Goal: Information Seeking & Learning: Learn about a topic

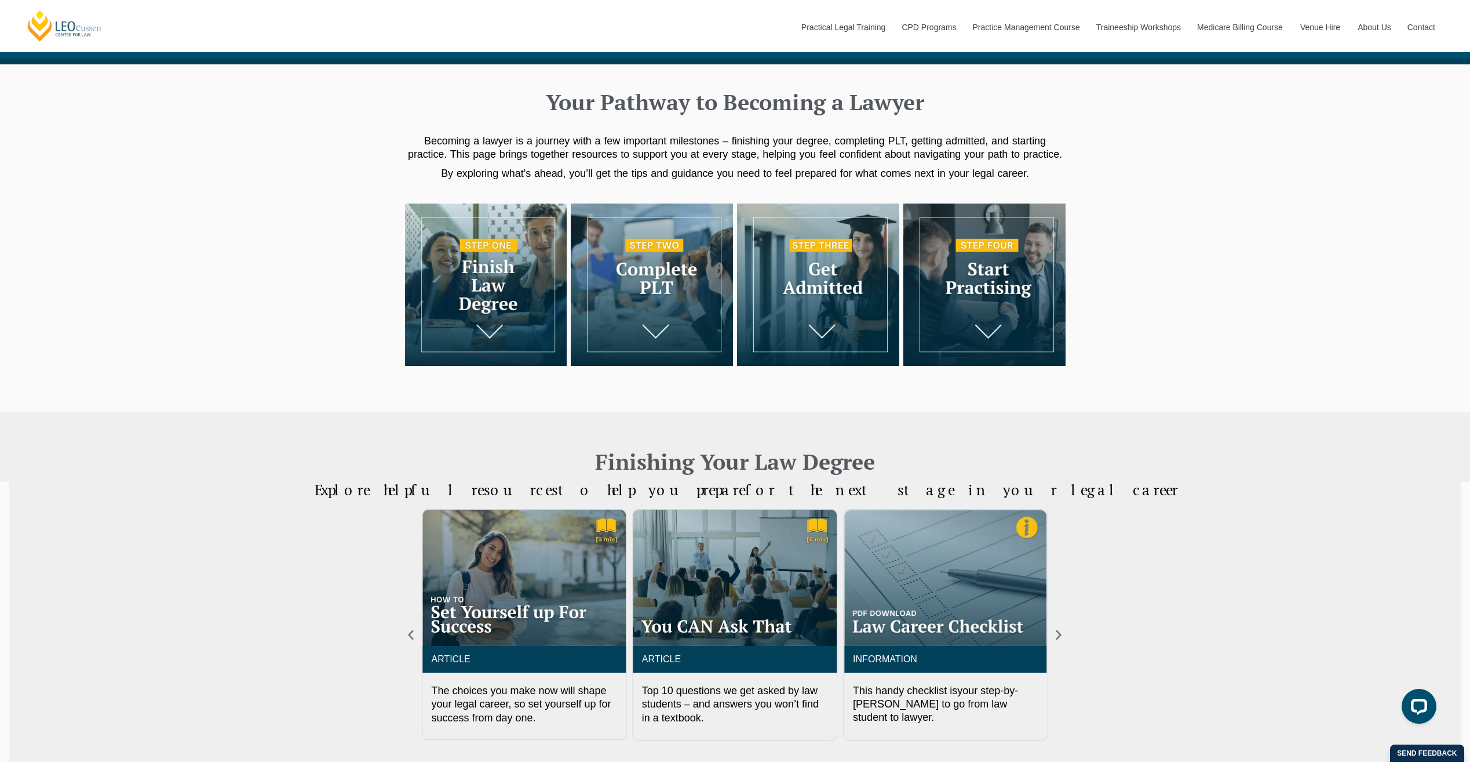
scroll to position [116, 0]
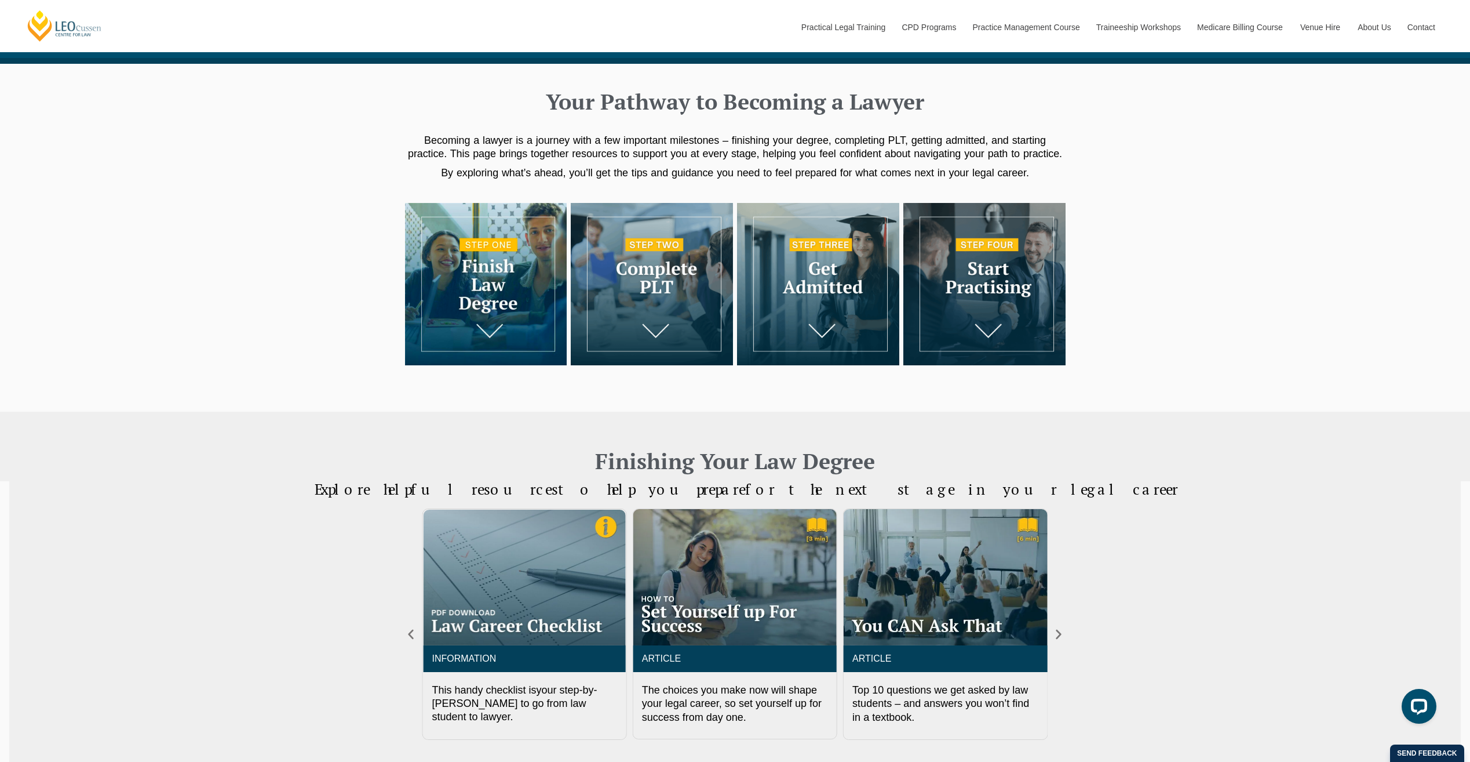
click at [480, 311] on img at bounding box center [486, 284] width 162 height 162
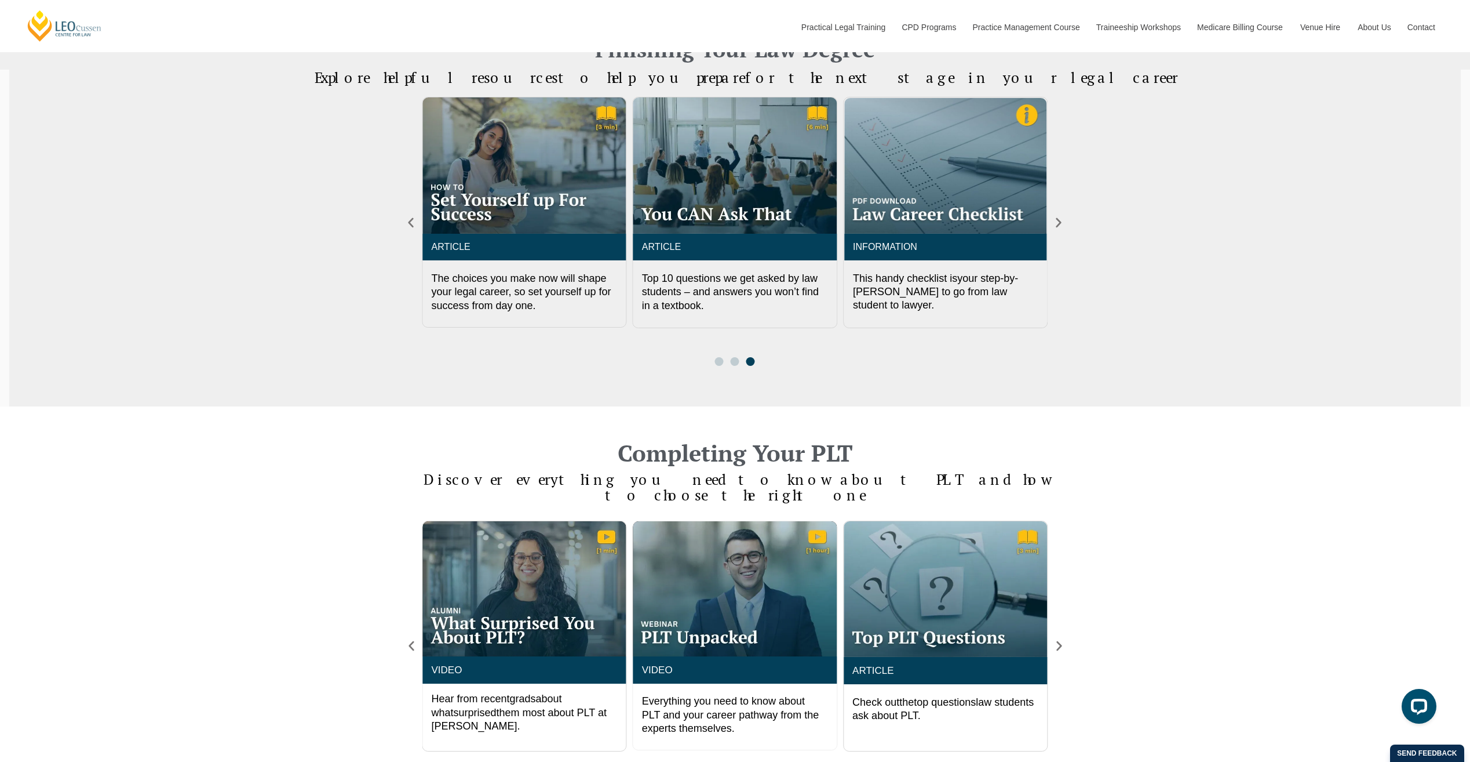
scroll to position [238, 0]
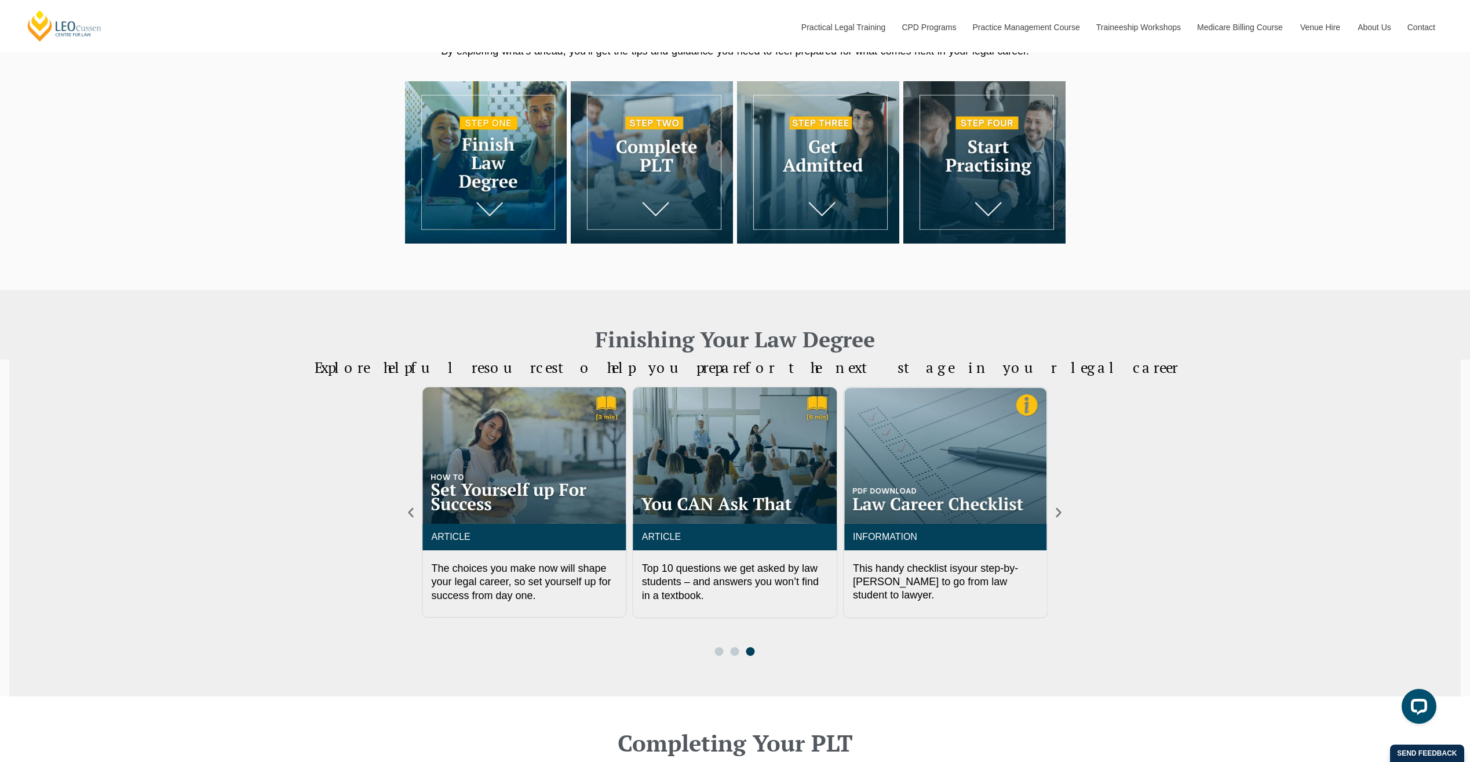
click at [492, 198] on img at bounding box center [486, 162] width 162 height 162
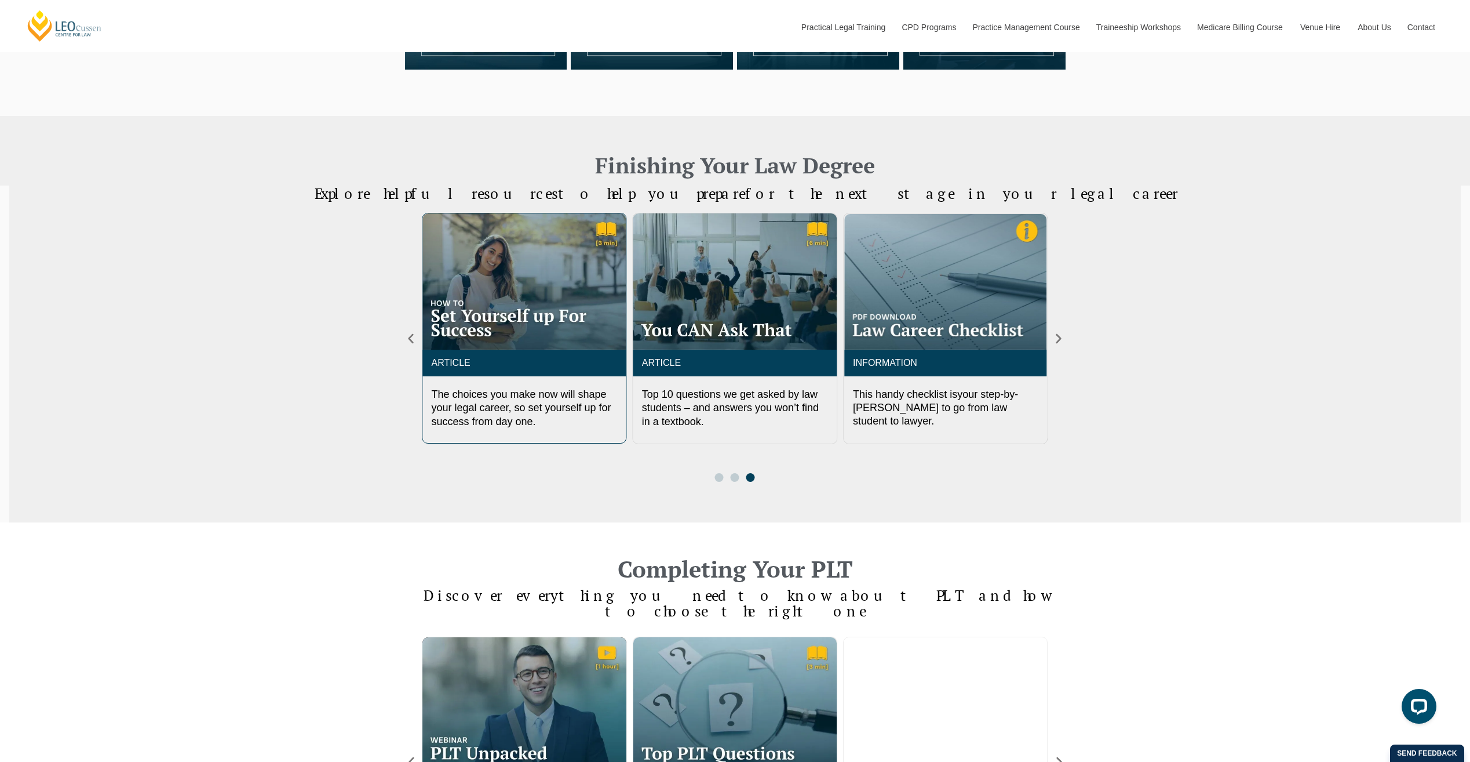
scroll to position [469, 0]
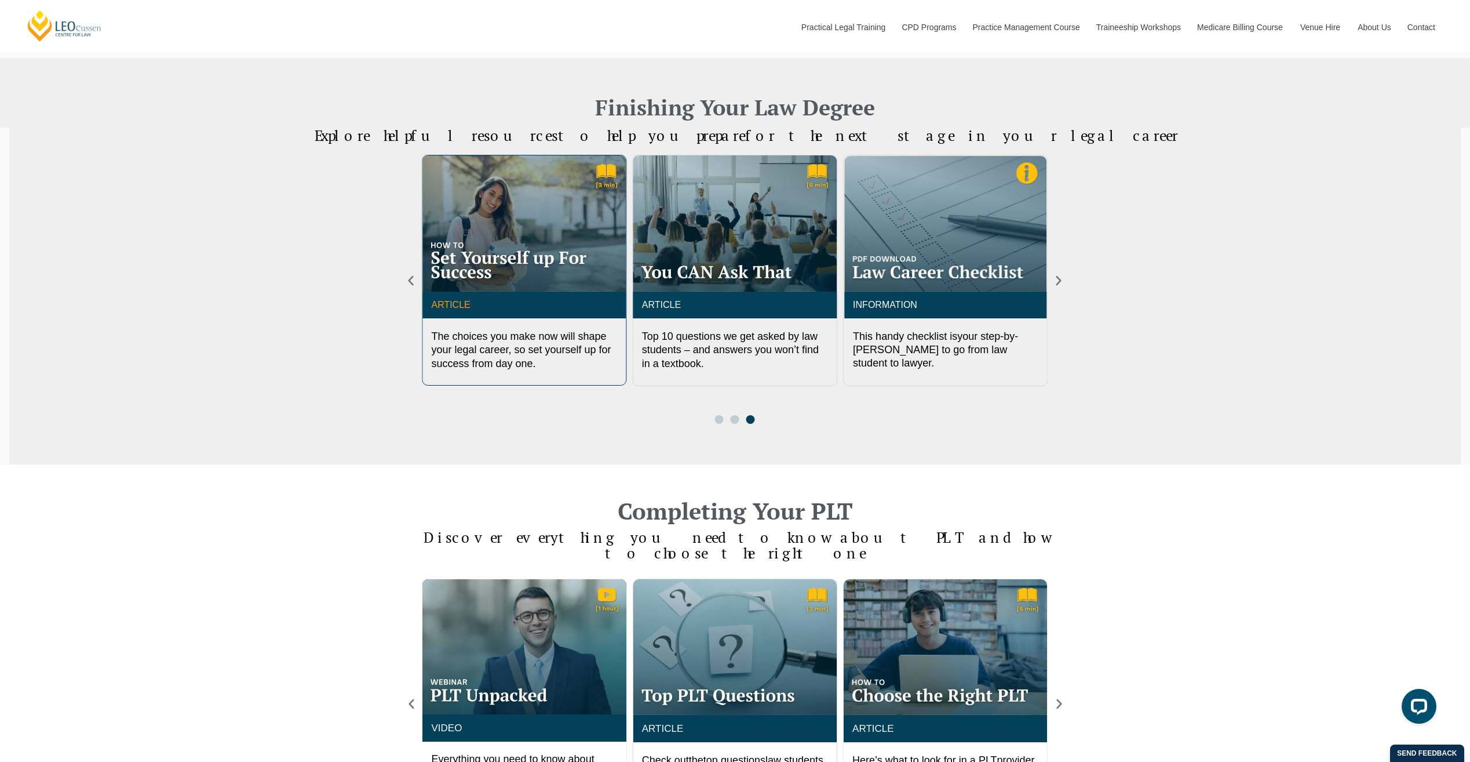
click at [453, 301] on link "ARTICLE" at bounding box center [450, 305] width 39 height 10
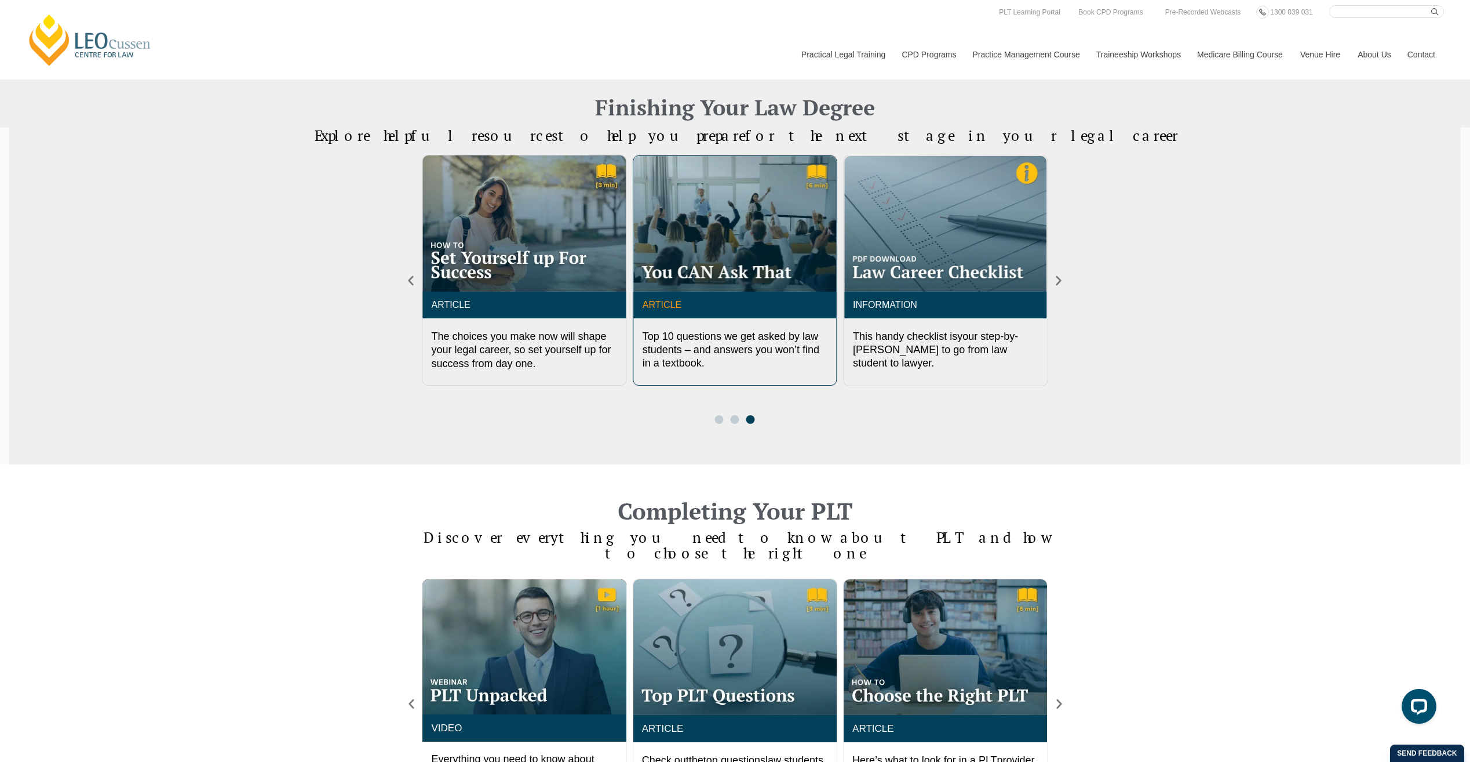
click at [662, 302] on link "ARTICLE" at bounding box center [662, 305] width 39 height 10
click at [941, 265] on img "2 / 3" at bounding box center [945, 223] width 202 height 135
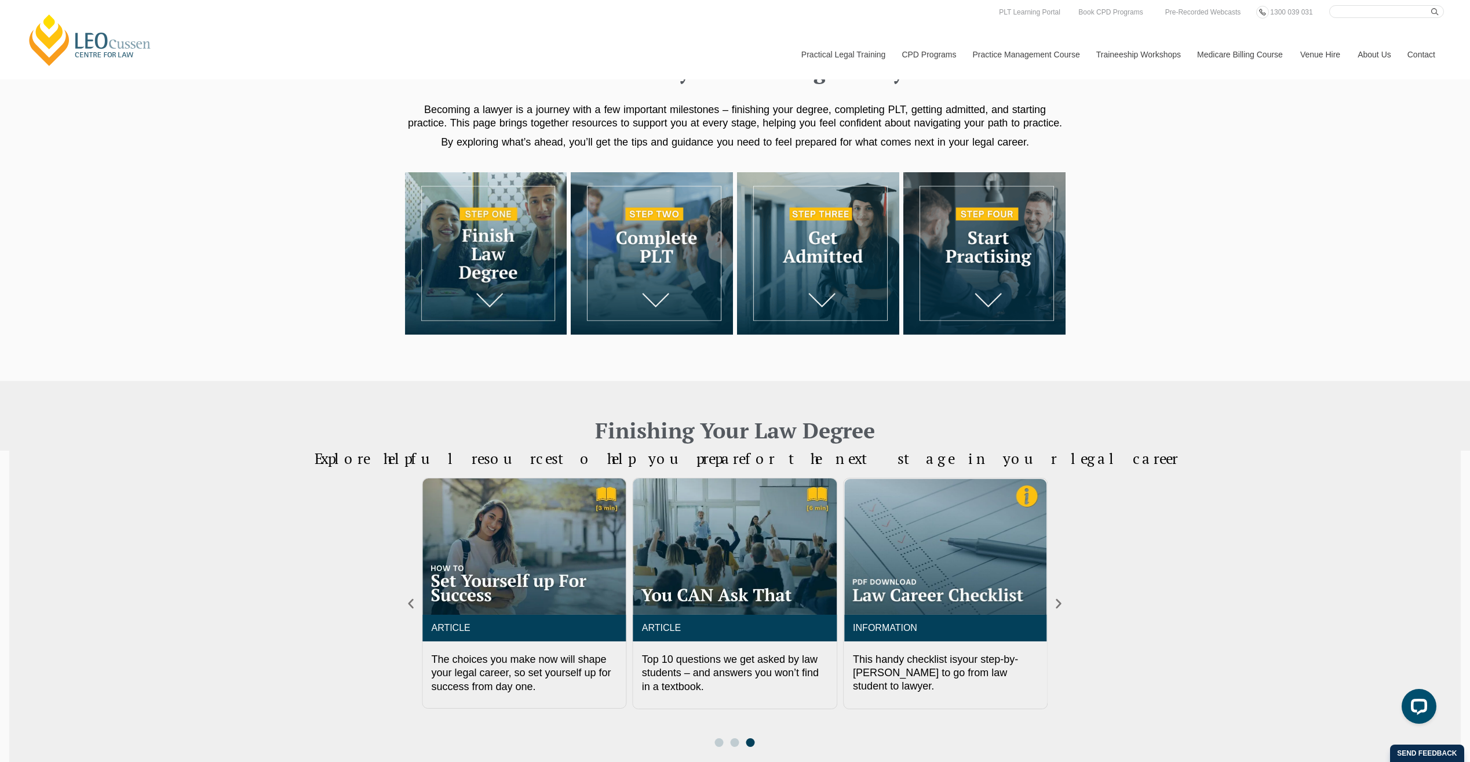
scroll to position [122, 0]
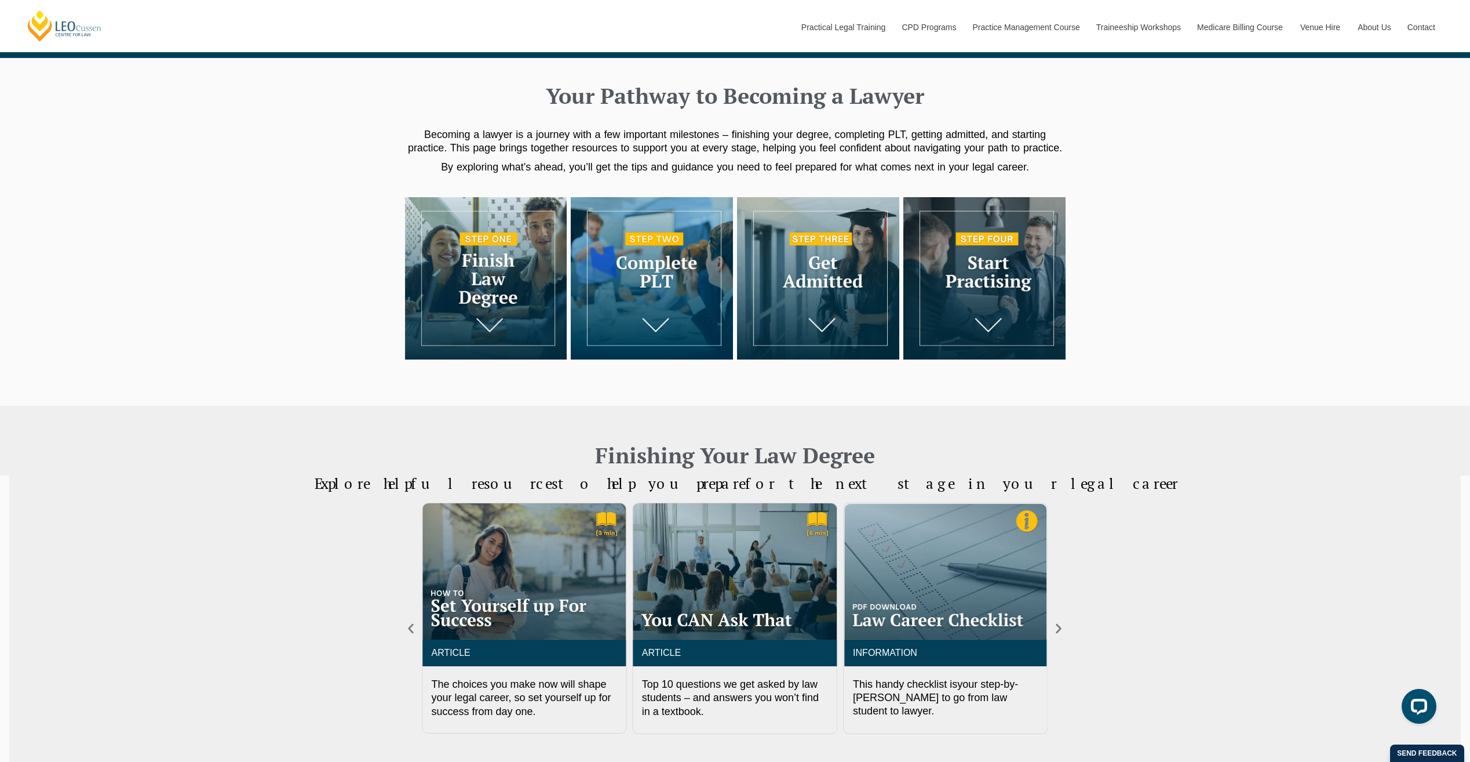
click at [672, 252] on img at bounding box center [652, 278] width 162 height 162
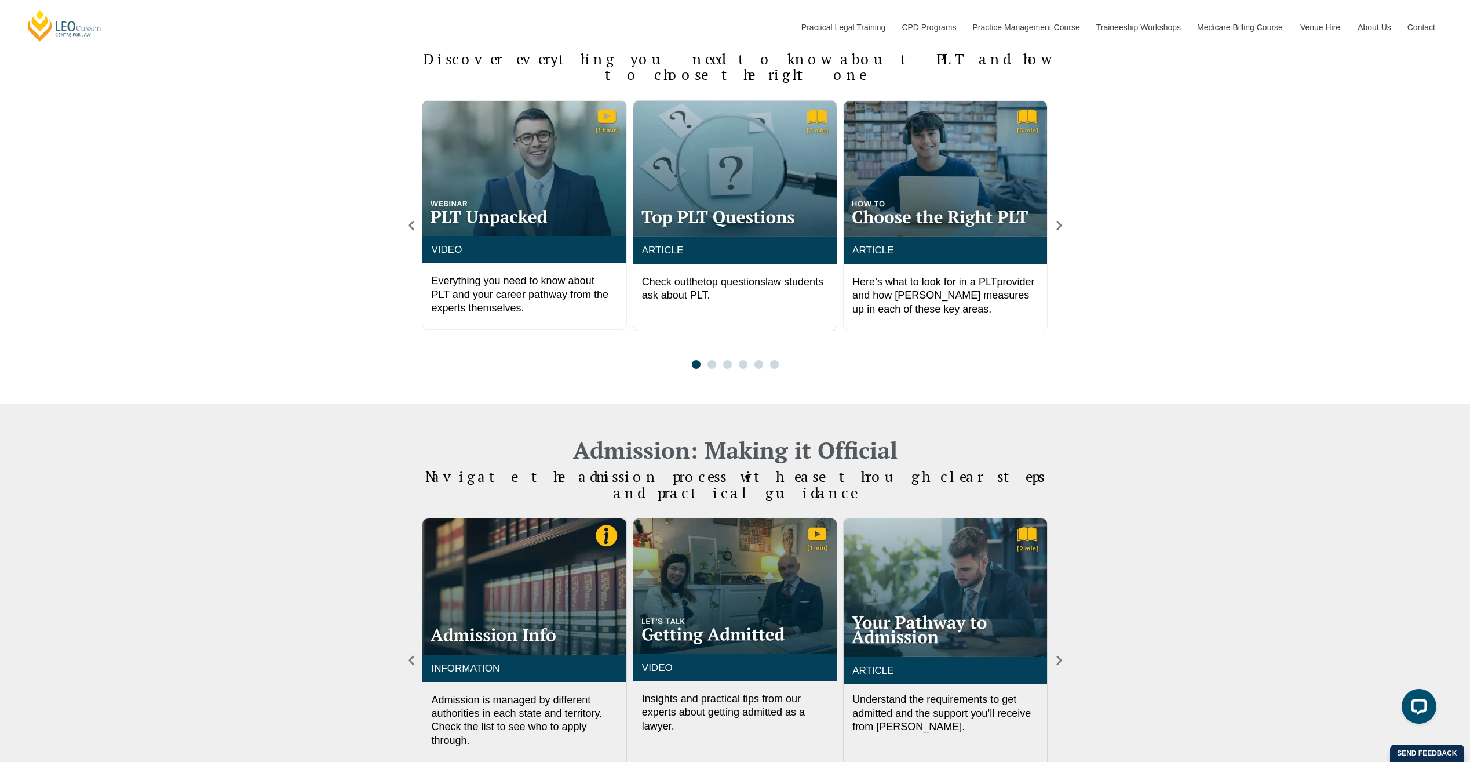
scroll to position [968, 0]
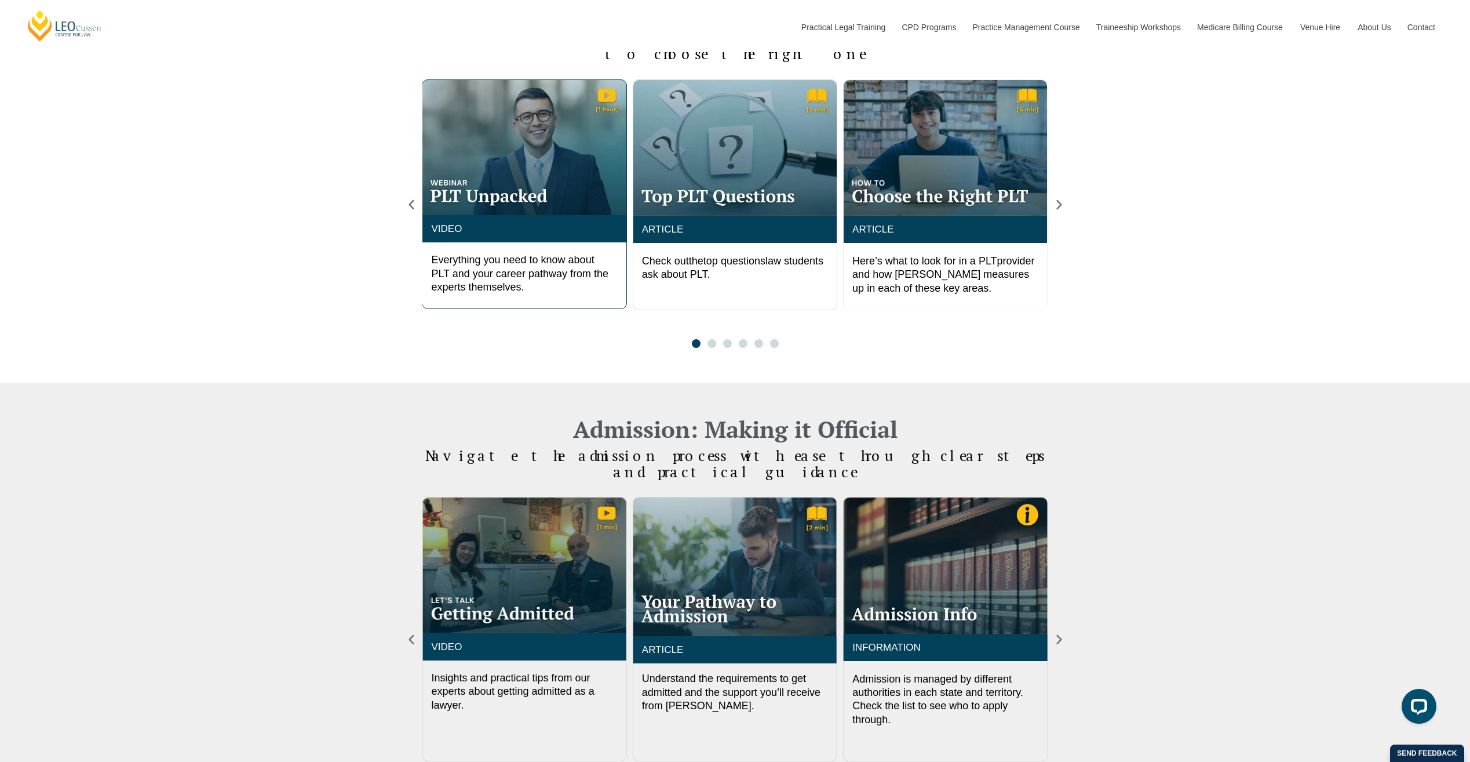
click at [546, 271] on p "Everything you need to know about PLT and your career pathway from the experts …" at bounding box center [524, 273] width 186 height 41
click at [544, 224] on h2 "VIDEO" at bounding box center [524, 229] width 186 height 10
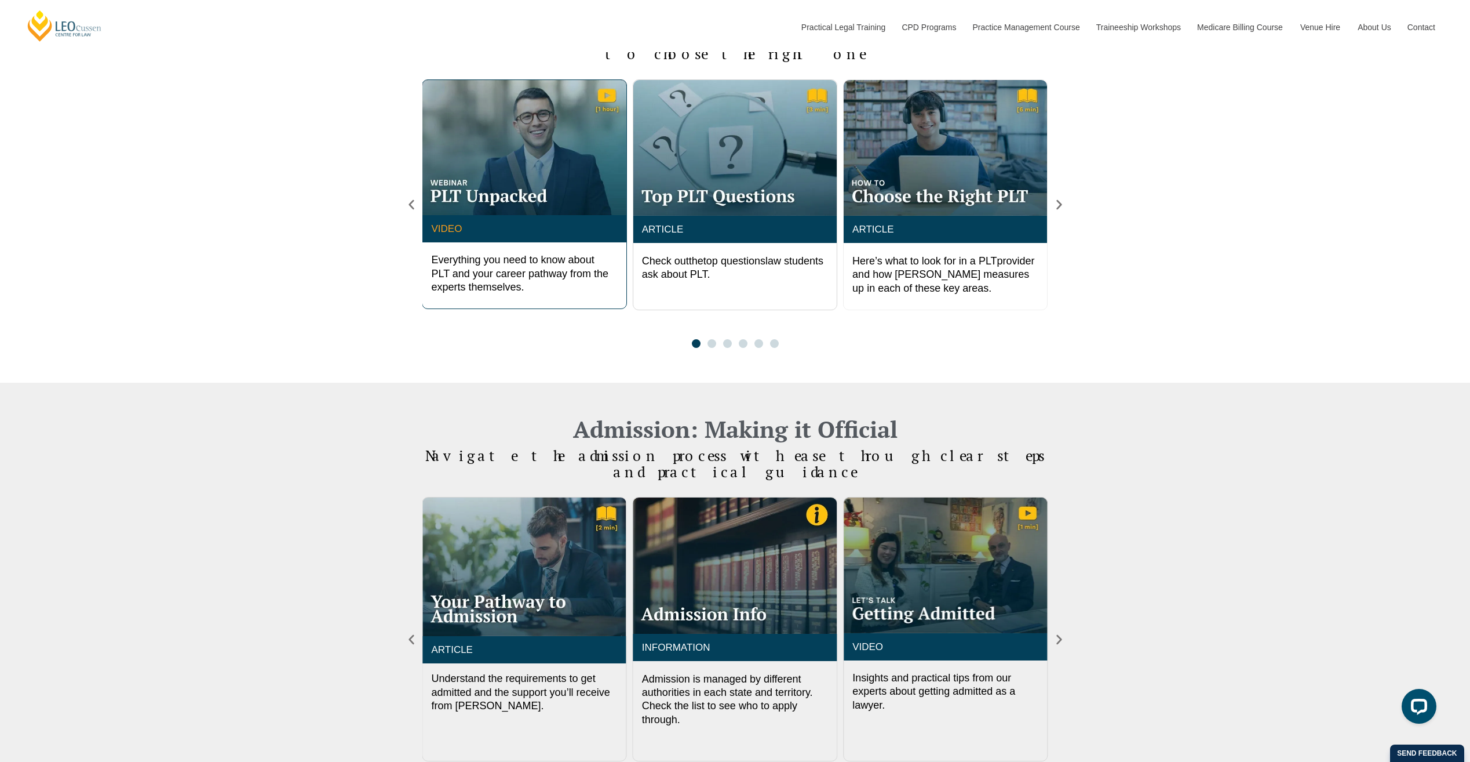
click at [450, 223] on link "VIDEO" at bounding box center [446, 228] width 31 height 11
